Goal: Information Seeking & Learning: Learn about a topic

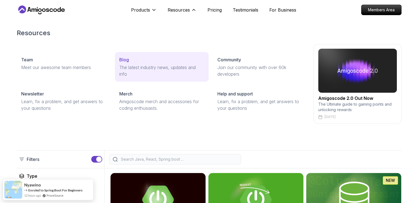
click at [153, 63] on link "Blog The latest industry news, updates and info" at bounding box center [162, 67] width 94 height 30
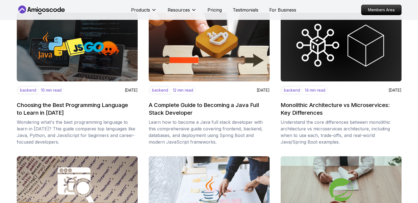
scroll to position [238, 0]
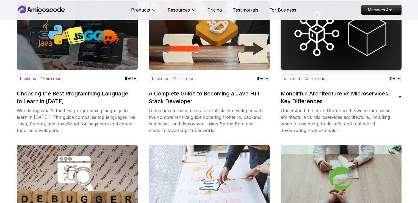
click at [342, 52] on img at bounding box center [340, 35] width 127 height 72
click at [335, 93] on h2 "Monolithic Architecture vs Microservices: Key Differences" at bounding box center [339, 97] width 118 height 15
click at [333, 107] on p "Understand the core differences between monolithic architecture vs microservice…" at bounding box center [340, 120] width 121 height 26
click at [328, 30] on img at bounding box center [340, 35] width 127 height 72
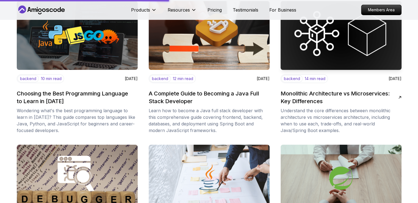
click at [321, 51] on img at bounding box center [340, 35] width 127 height 72
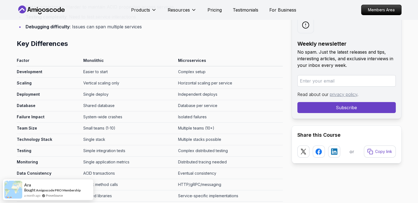
scroll to position [2127, 0]
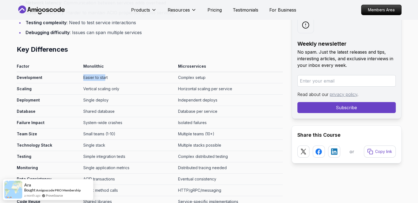
drag, startPoint x: 85, startPoint y: 76, endPoint x: 103, endPoint y: 74, distance: 18.2
click at [103, 74] on tr "Development Easier to start Complex setup" at bounding box center [150, 77] width 266 height 11
drag, startPoint x: 86, startPoint y: 70, endPoint x: 96, endPoint y: 70, distance: 9.6
click at [96, 70] on th "Monolithic" at bounding box center [128, 67] width 95 height 9
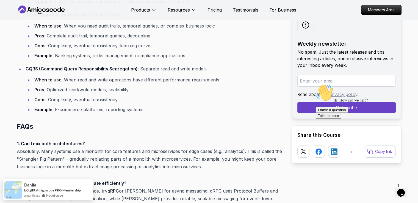
scroll to position [4167, 0]
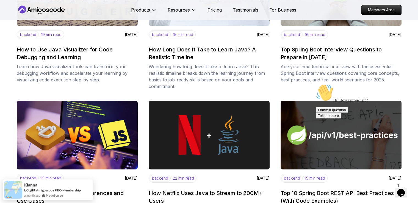
scroll to position [491, 0]
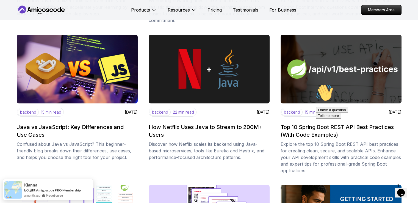
drag, startPoint x: 422, startPoint y: 37, endPoint x: 94, endPoint y: 21, distance: 328.3
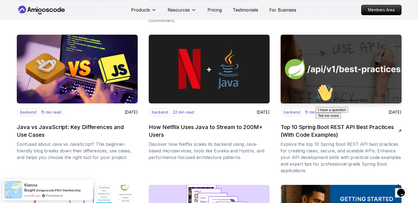
click at [317, 74] on img at bounding box center [340, 69] width 127 height 72
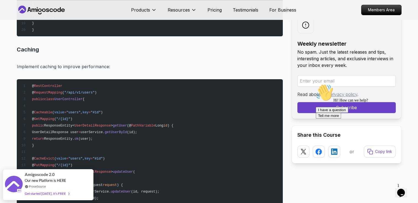
scroll to position [6768, 0]
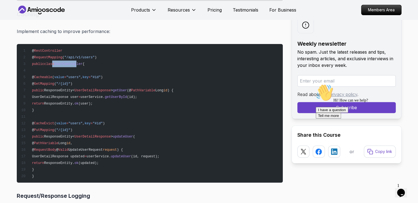
drag, startPoint x: 59, startPoint y: 57, endPoint x: 74, endPoint y: 57, distance: 14.8
click at [74, 57] on pre "@ RestController @ RequestMapping ( "/api/v1/users" ) public class UserControll…" at bounding box center [150, 113] width 266 height 138
drag, startPoint x: 39, startPoint y: 85, endPoint x: 47, endPoint y: 90, distance: 9.3
click at [47, 90] on pre "@ RestController @ RequestMapping ( "/api/v1/users" ) public class UserControll…" at bounding box center [150, 113] width 266 height 138
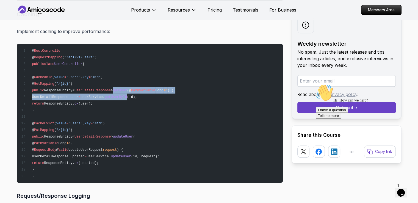
drag, startPoint x: 125, startPoint y: 90, endPoint x: 137, endPoint y: 91, distance: 12.1
click at [137, 91] on pre "@ RestController @ RequestMapping ( "/api/v1/users" ) public class UserControll…" at bounding box center [150, 113] width 266 height 138
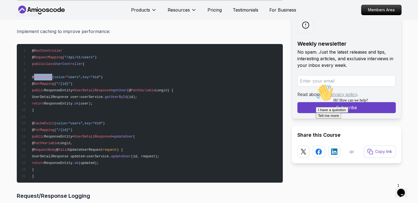
drag, startPoint x: 42, startPoint y: 73, endPoint x: 57, endPoint y: 71, distance: 15.0
click at [57, 71] on pre "@ RestController @ RequestMapping ( "/api/v1/users" ) public class UserControll…" at bounding box center [150, 113] width 266 height 138
click at [64, 75] on span "value" at bounding box center [59, 77] width 10 height 4
click at [80, 75] on span ""users"" at bounding box center [73, 77] width 14 height 4
click at [96, 76] on pre "@ RestController @ RequestMapping ( "/api/v1/users" ) public class UserControll…" at bounding box center [150, 113] width 266 height 138
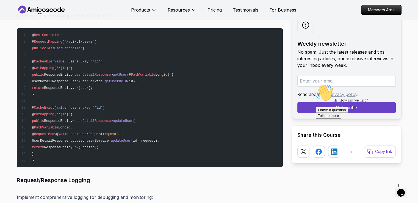
scroll to position [6810, 0]
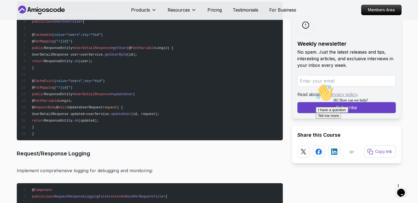
drag, startPoint x: 111, startPoint y: 32, endPoint x: 102, endPoint y: 31, distance: 8.6
click at [101, 33] on span ""#id"" at bounding box center [96, 35] width 10 height 4
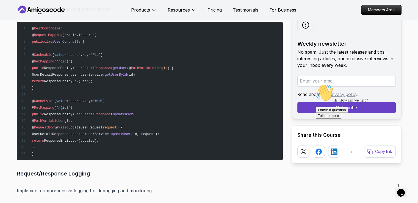
scroll to position [6781, 0]
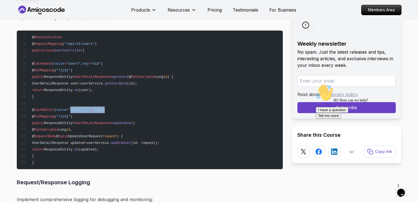
drag, startPoint x: 115, startPoint y: 107, endPoint x: 74, endPoint y: 104, distance: 41.0
click at [76, 105] on pre "@ RestController @ RequestMapping ( "/api/v1/users" ) public class UserControll…" at bounding box center [150, 99] width 266 height 138
click at [47, 62] on span "Cacheable" at bounding box center [43, 64] width 18 height 4
click at [45, 108] on span "CacheEvict" at bounding box center [44, 110] width 20 height 4
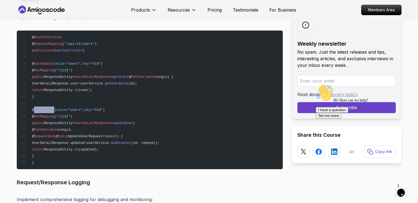
click at [45, 108] on span "CacheEvict" at bounding box center [44, 110] width 20 height 4
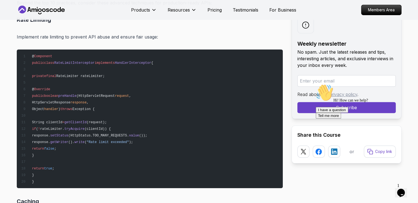
scroll to position [6598, 0]
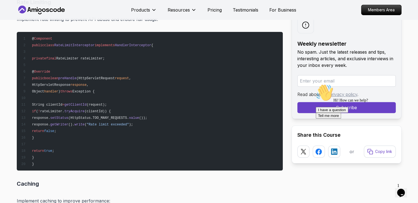
click at [130, 43] on span "HandlerInterceptor" at bounding box center [133, 45] width 36 height 4
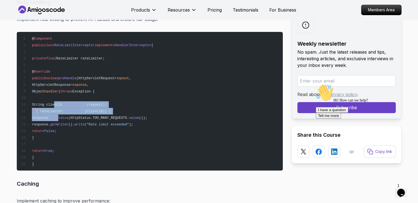
drag, startPoint x: 52, startPoint y: 101, endPoint x: 80, endPoint y: 116, distance: 32.3
click at [80, 116] on code "@ Component public class RateLimitInterceptor implements HandlerInterceptor { p…" at bounding box center [87, 101] width 132 height 129
click at [68, 116] on span "setStatus" at bounding box center [59, 118] width 18 height 4
